Goal: Transaction & Acquisition: Purchase product/service

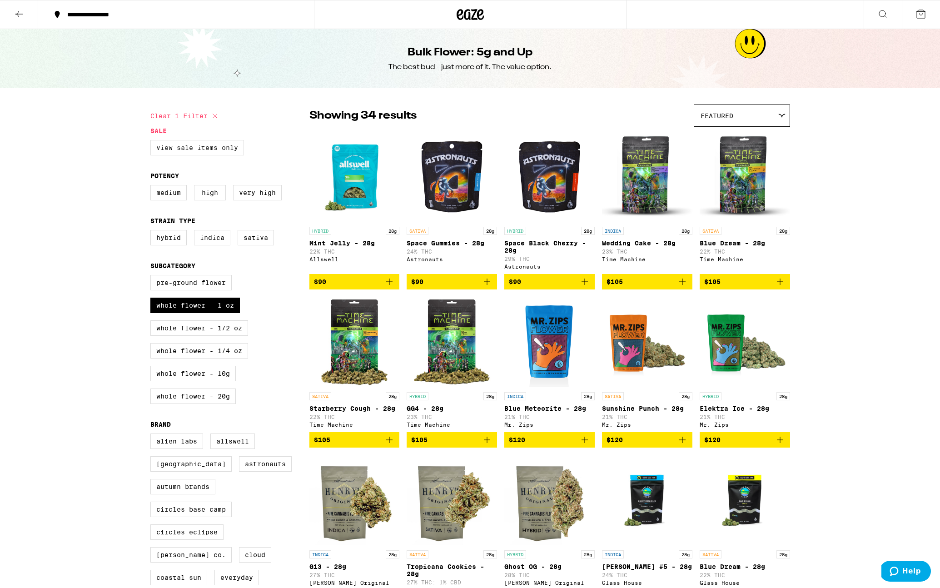
click at [181, 150] on label "View Sale Items Only" at bounding box center [197, 147] width 94 height 15
click at [153, 142] on input "View Sale Items Only" at bounding box center [152, 141] width 0 height 0
checkbox input "true"
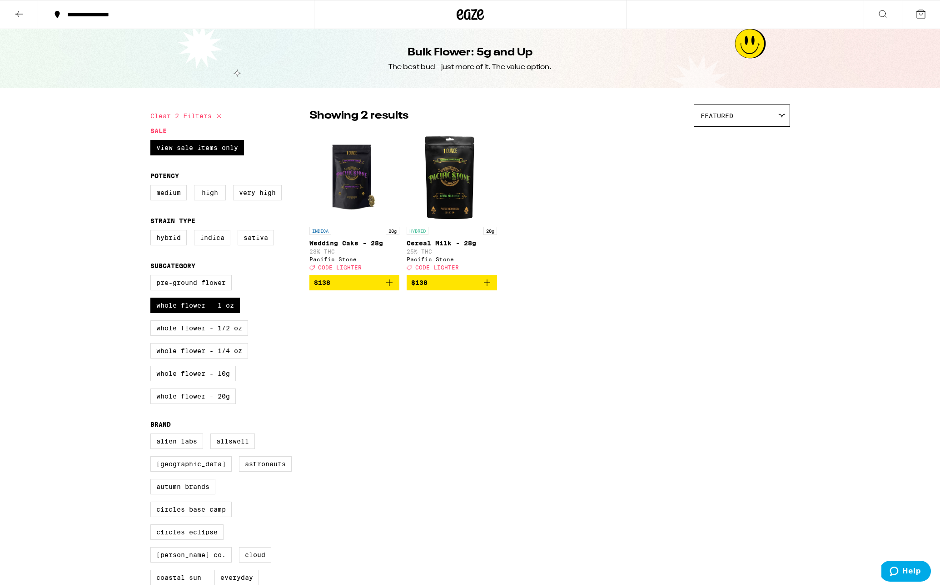
click at [346, 284] on span "$138" at bounding box center [354, 282] width 81 height 11
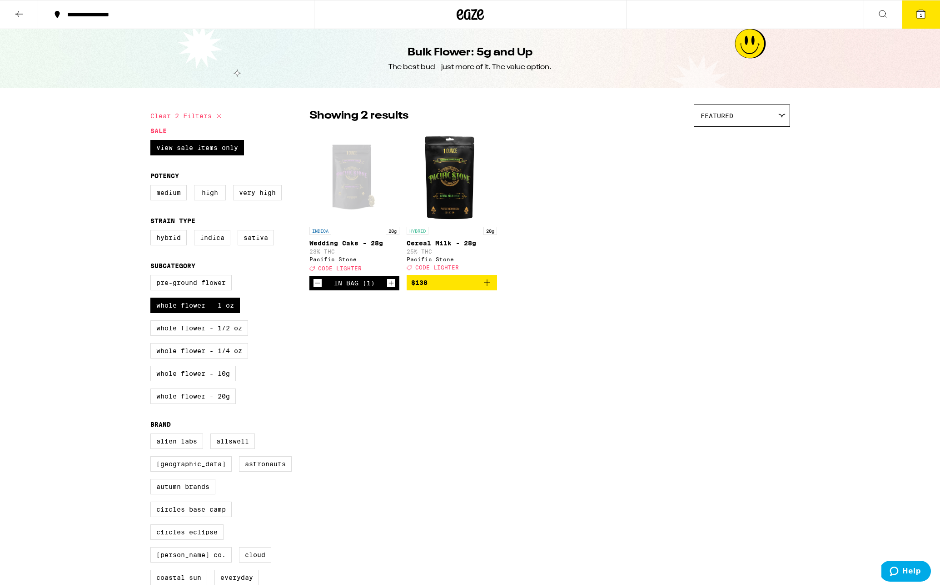
click at [350, 269] on span "CODE LIGHTER" at bounding box center [340, 268] width 44 height 6
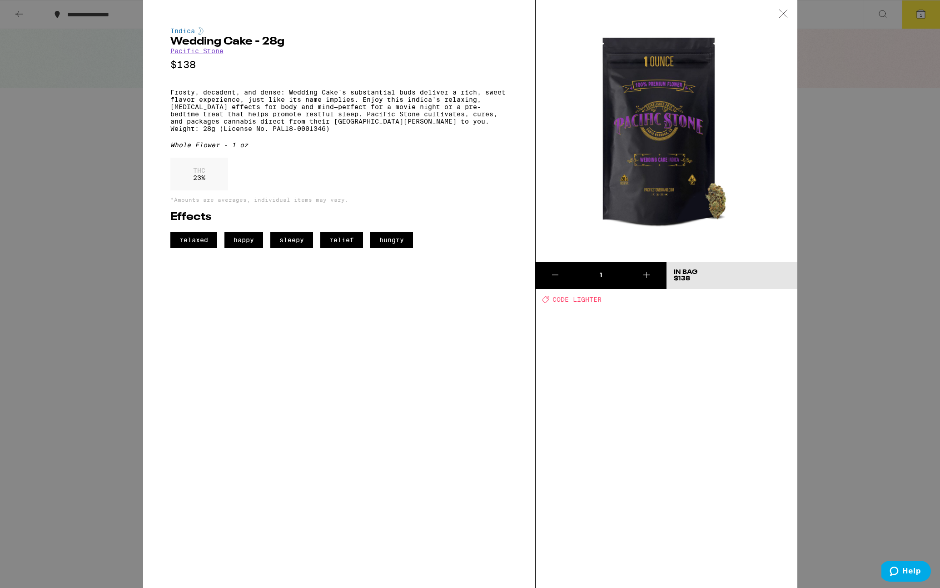
click at [581, 297] on span "CODE LIGHTER" at bounding box center [576, 299] width 49 height 7
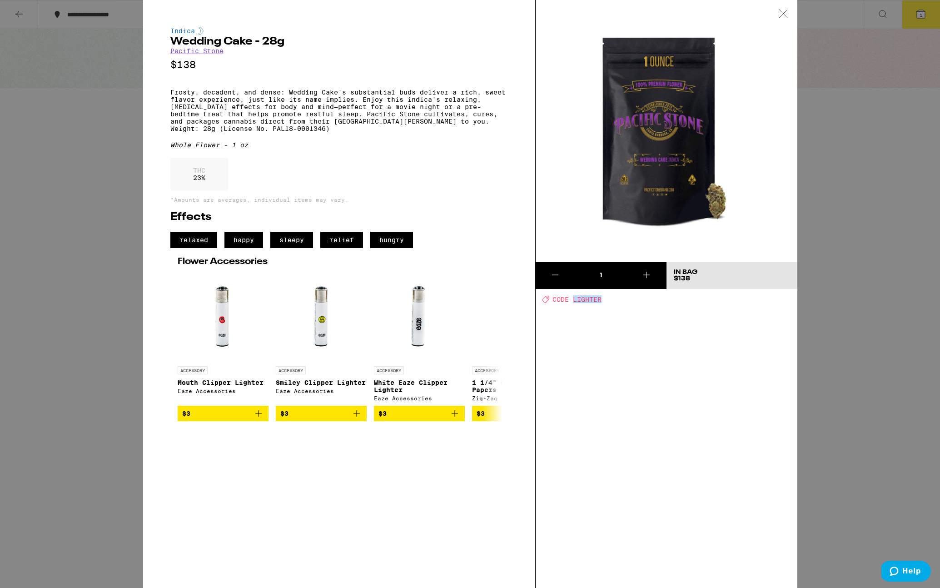
copy span "LIGHTER"
click at [785, 9] on div at bounding box center [783, 14] width 28 height 29
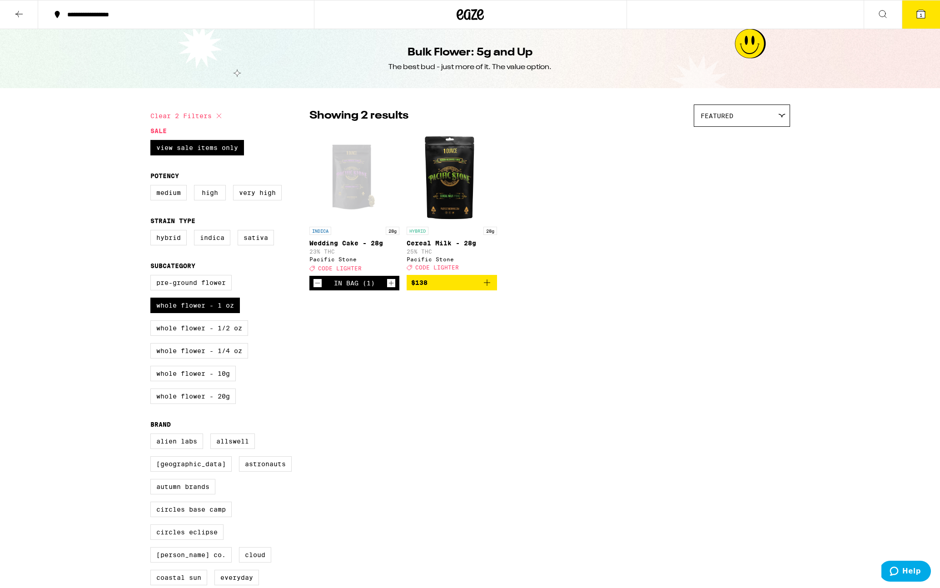
click at [916, 16] on icon at bounding box center [921, 14] width 11 height 11
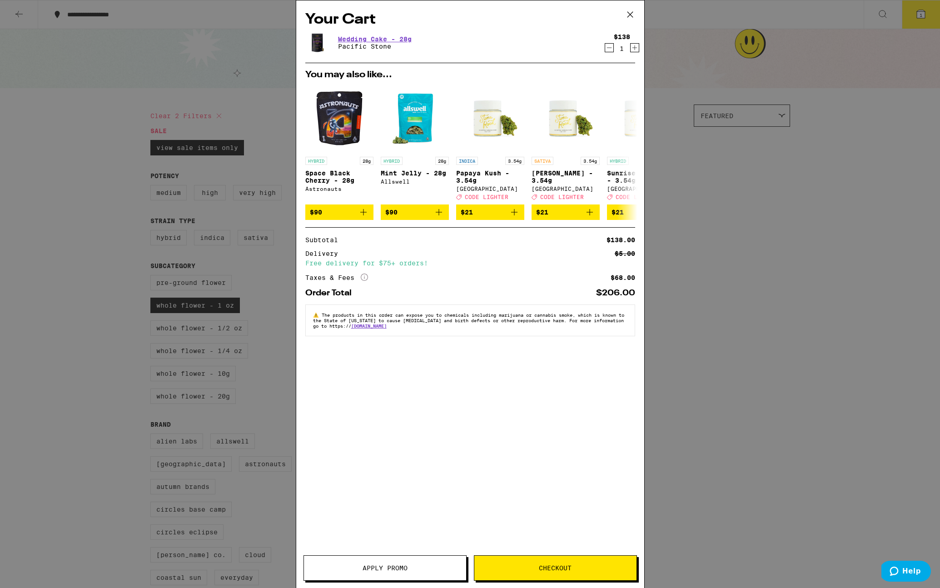
click at [396, 574] on button "Apply Promo" at bounding box center [385, 567] width 163 height 25
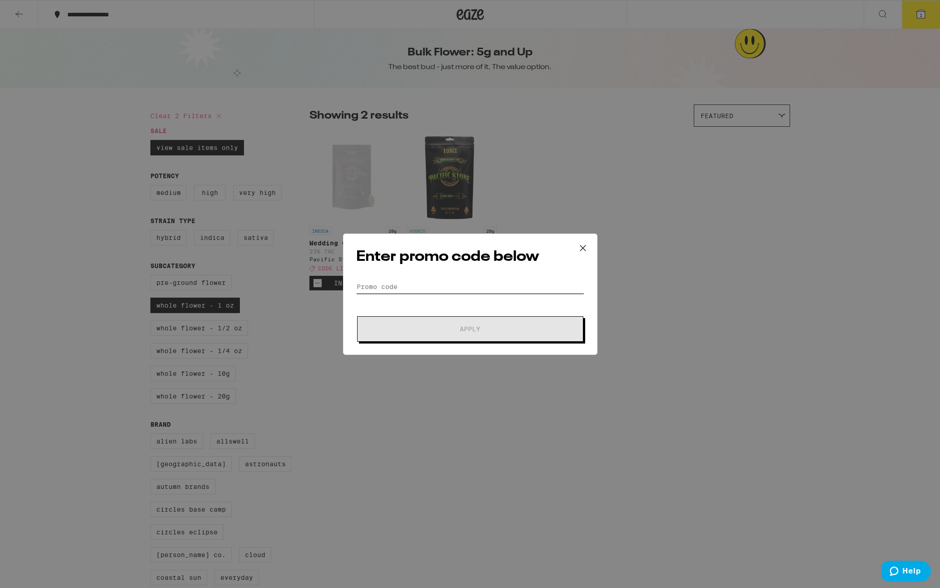
click at [414, 284] on input "Promo Code" at bounding box center [470, 287] width 228 height 14
paste input "LIGHTER"
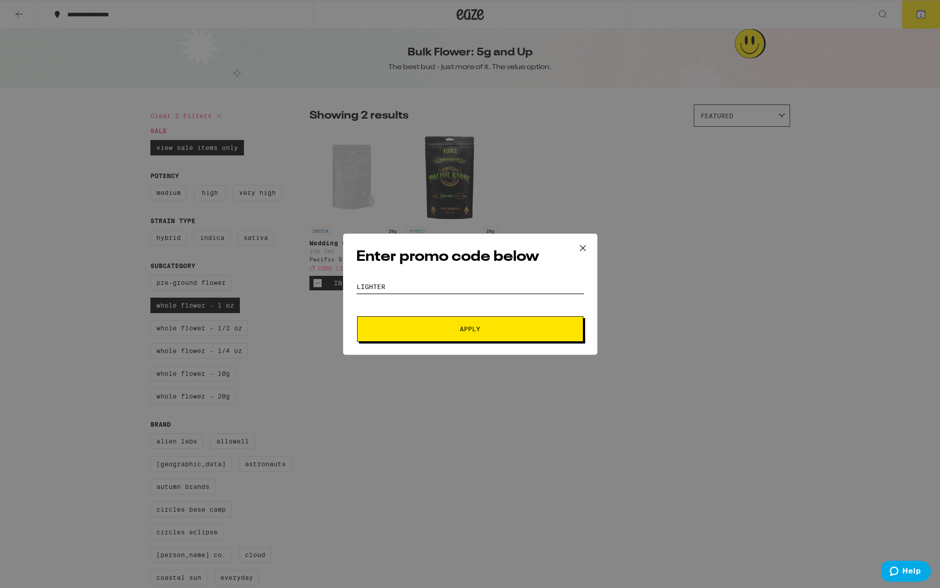
type input "LIGHTER"
click at [419, 326] on span "Apply" at bounding box center [470, 329] width 164 height 6
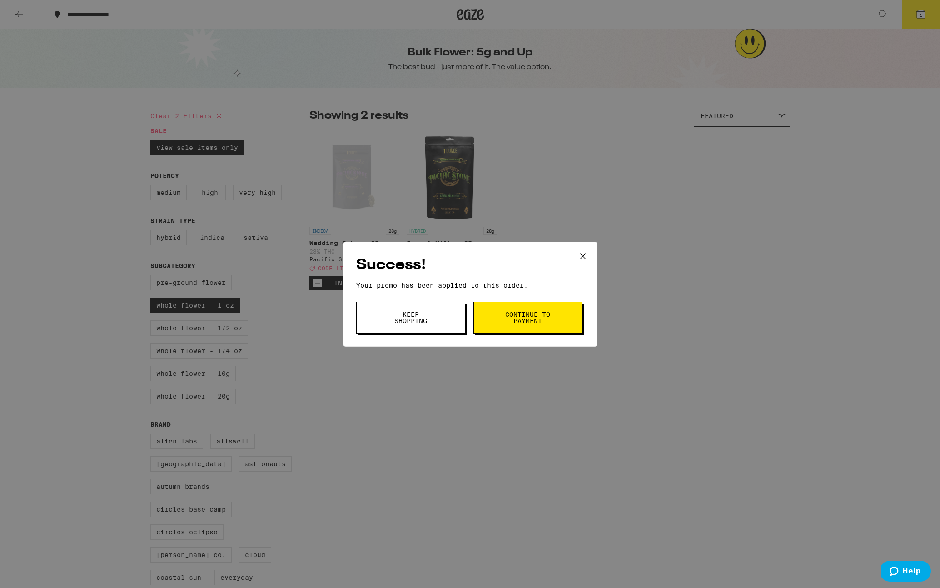
click at [499, 321] on button "Continue to payment" at bounding box center [527, 318] width 109 height 32
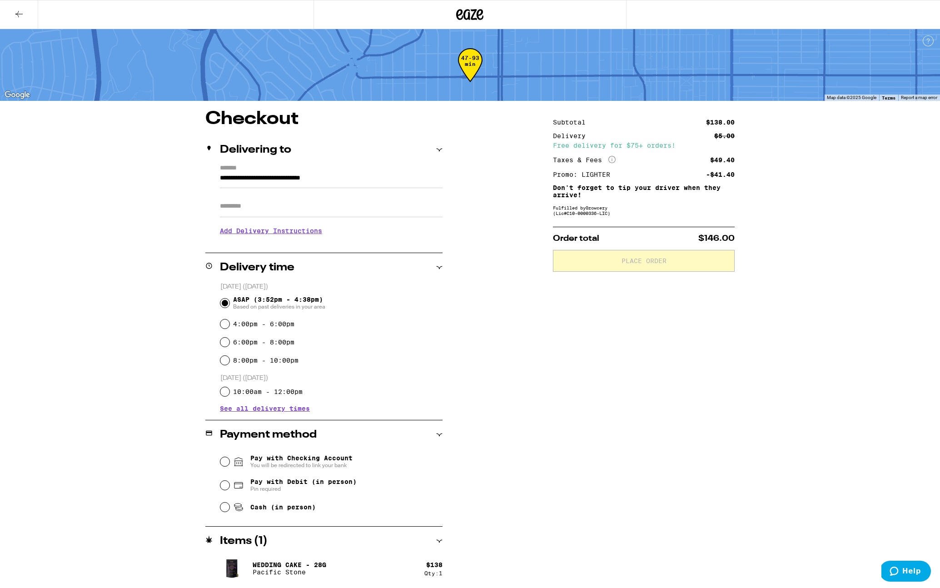
scroll to position [1, 0]
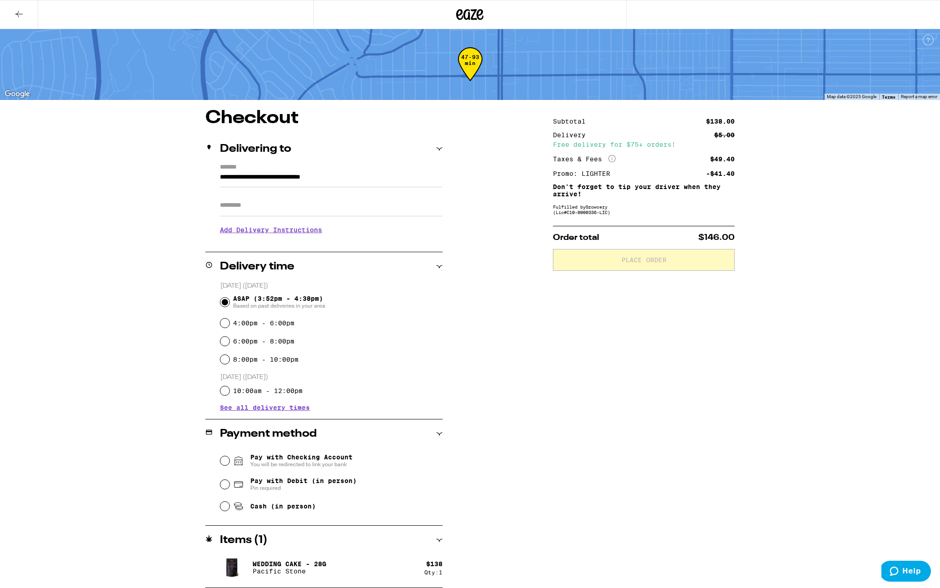
click at [438, 540] on icon at bounding box center [439, 540] width 6 height 6
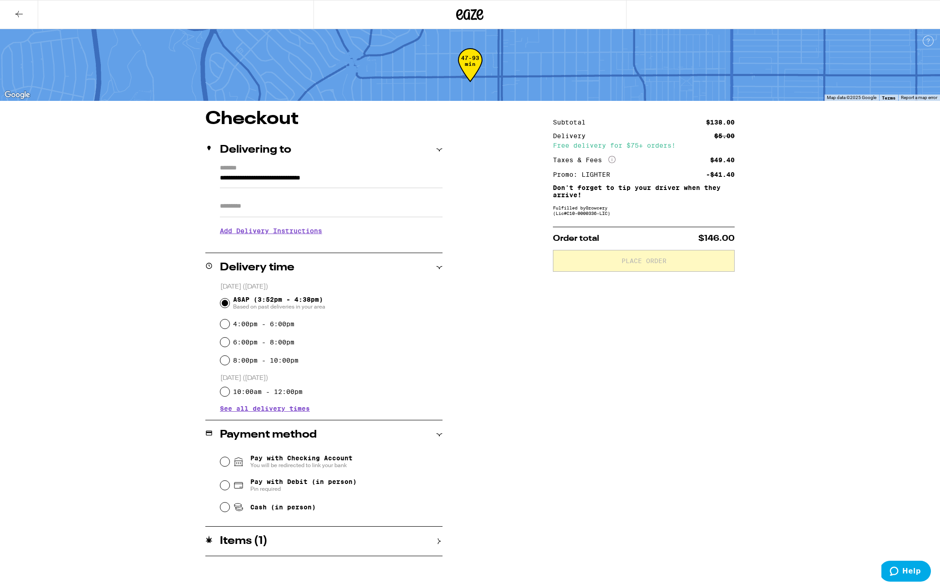
scroll to position [0, 0]
click at [438, 540] on icon at bounding box center [439, 541] width 6 height 6
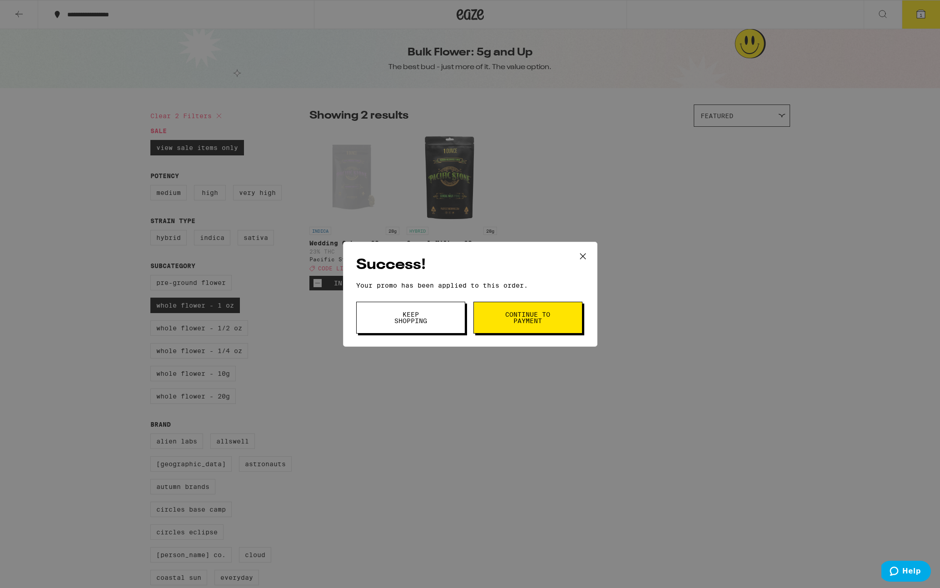
click at [432, 323] on span "Keep Shopping" at bounding box center [411, 317] width 46 height 13
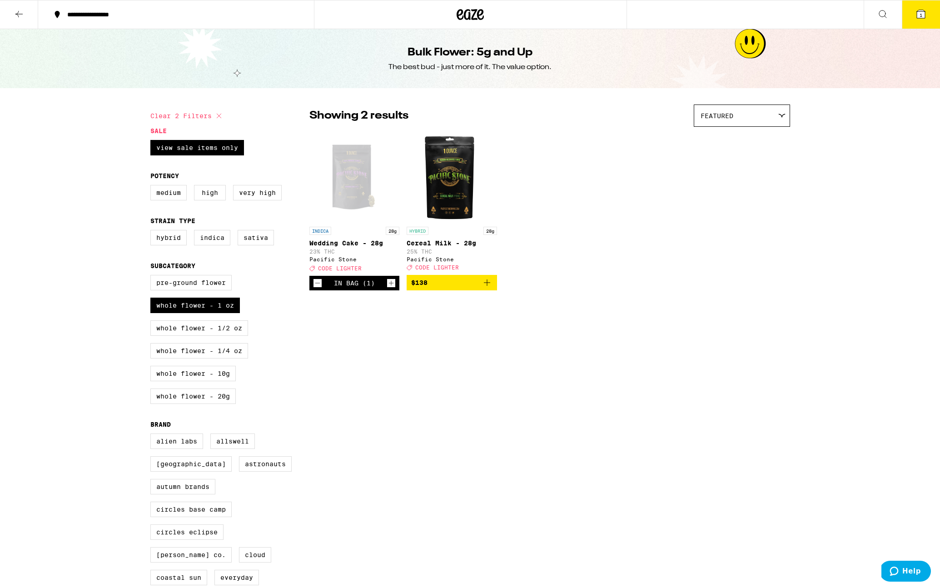
click at [916, 17] on icon at bounding box center [921, 14] width 11 height 11
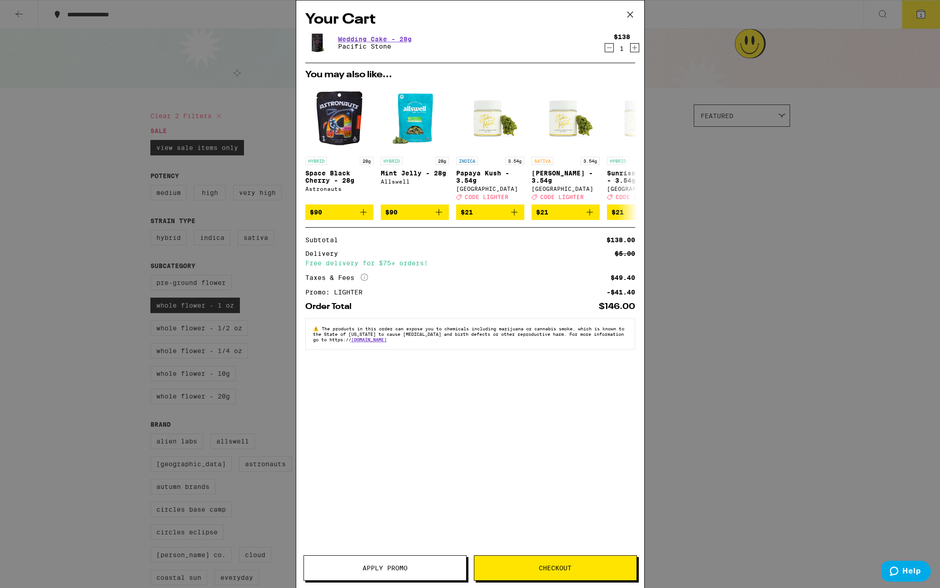
click at [611, 48] on icon "Decrement" at bounding box center [609, 48] width 5 height 0
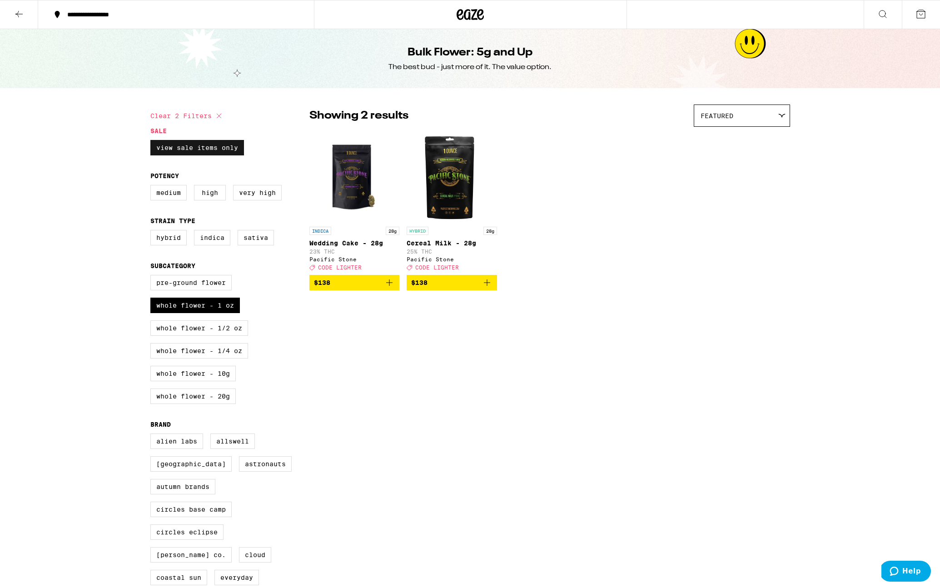
click at [224, 155] on label "View Sale Items Only" at bounding box center [197, 147] width 94 height 15
click at [153, 142] on input "View Sale Items Only" at bounding box center [152, 141] width 0 height 0
checkbox input "false"
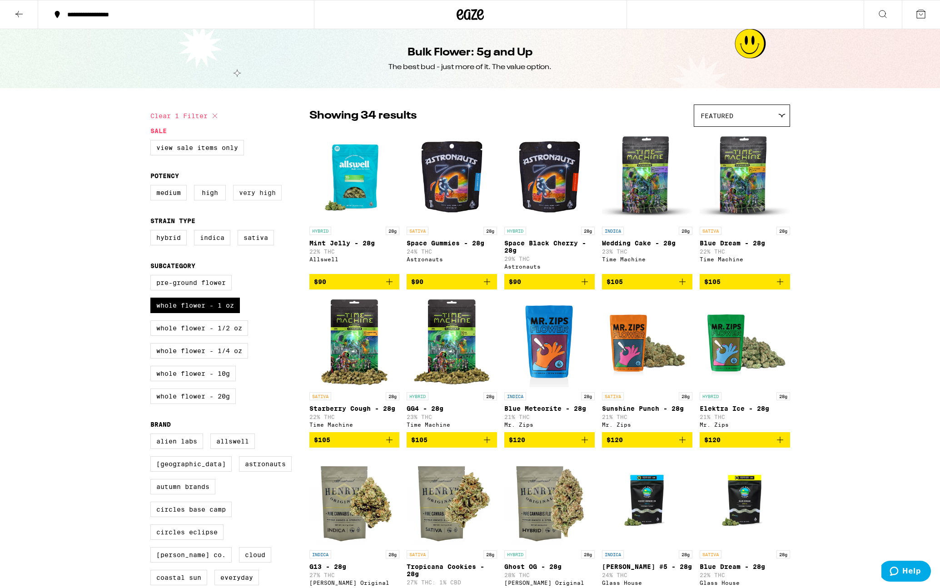
click at [262, 189] on label "Very High" at bounding box center [257, 192] width 49 height 15
click at [153, 187] on input "Very High" at bounding box center [152, 186] width 0 height 0
checkbox input "true"
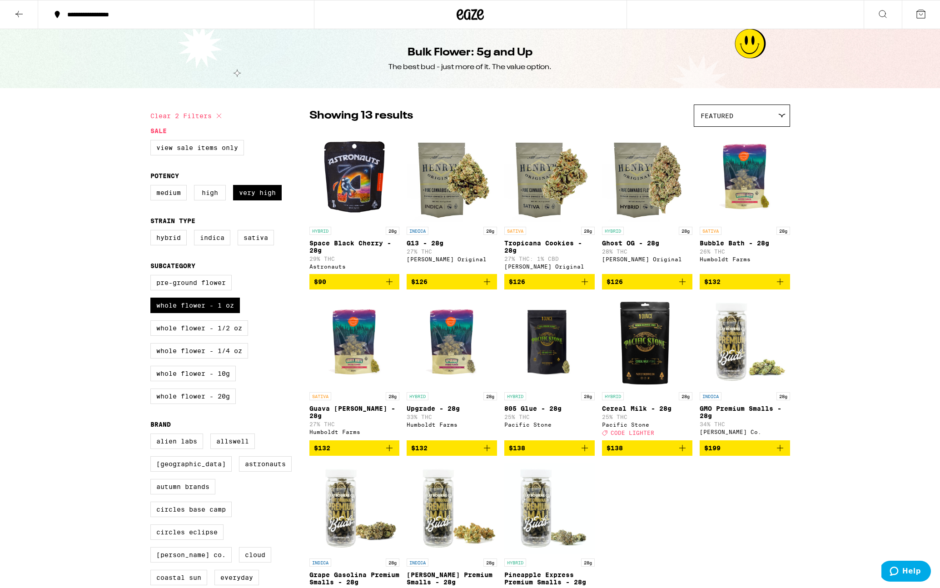
click at [363, 183] on img "Open page for Space Black Cherry - 28g from Astronauts" at bounding box center [354, 176] width 90 height 91
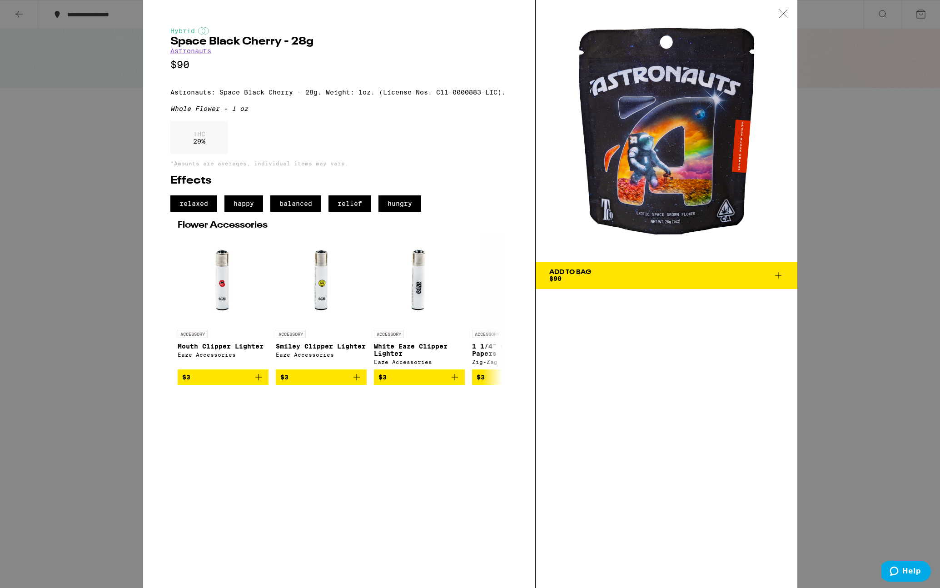
click at [609, 278] on span "Add To Bag $90" at bounding box center [666, 275] width 234 height 13
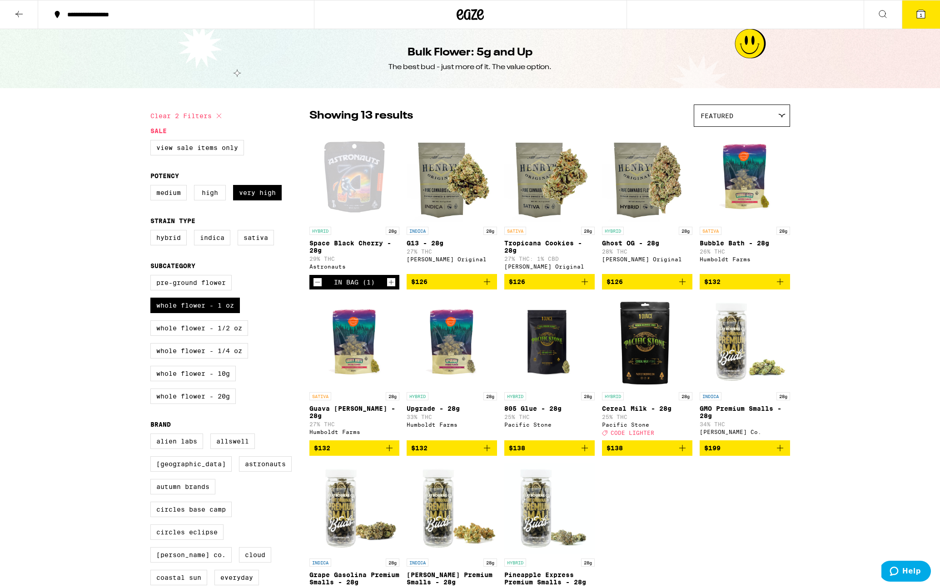
click at [925, 9] on icon at bounding box center [921, 14] width 11 height 11
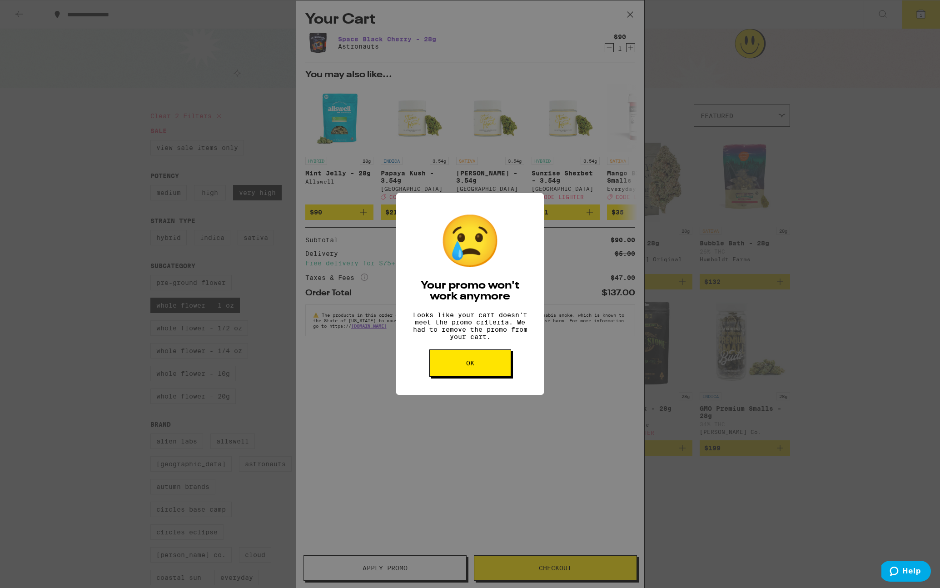
click at [484, 368] on button "OK" at bounding box center [470, 362] width 82 height 27
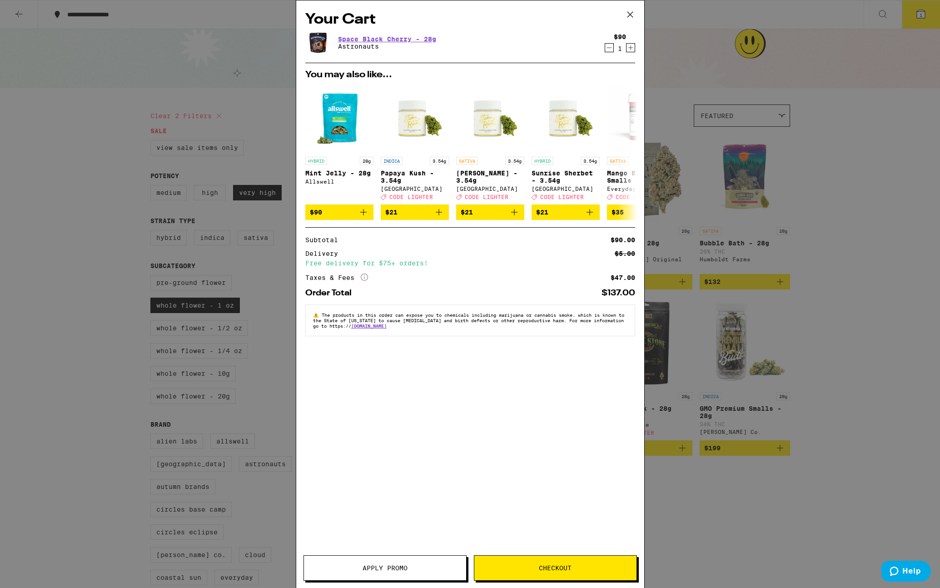
click at [628, 15] on icon at bounding box center [630, 15] width 14 height 14
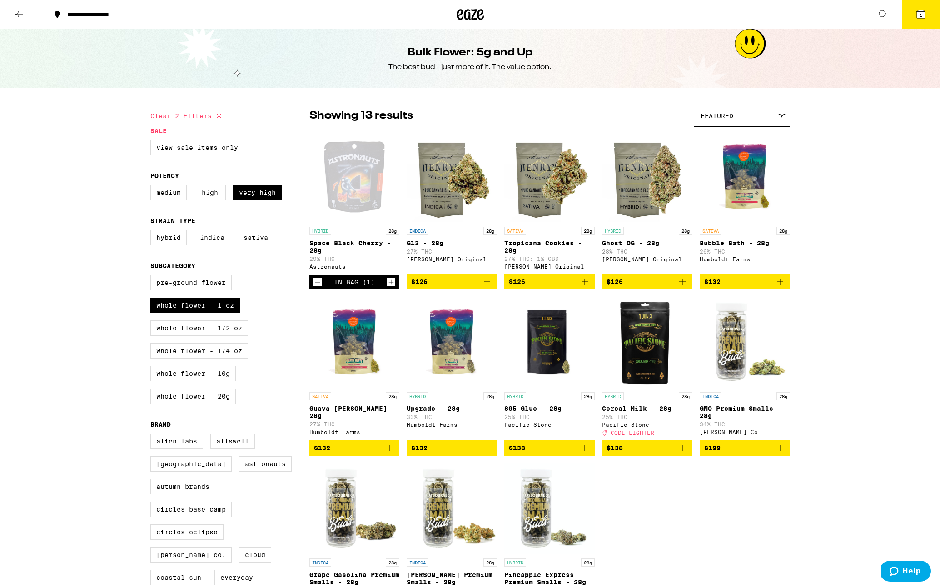
click at [318, 288] on icon "Decrement" at bounding box center [318, 282] width 8 height 11
